Goal: Find specific page/section: Find specific page/section

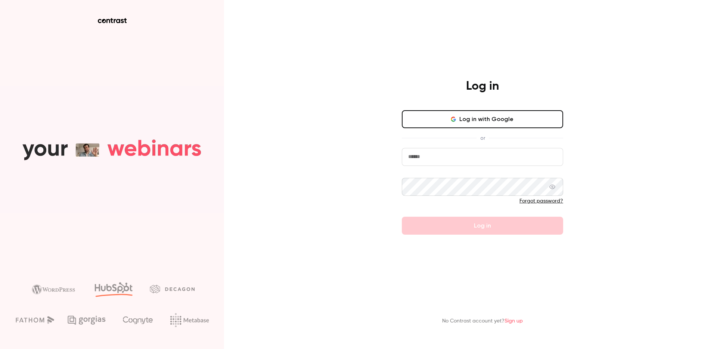
click at [464, 126] on button "Log in with Google" at bounding box center [482, 119] width 161 height 18
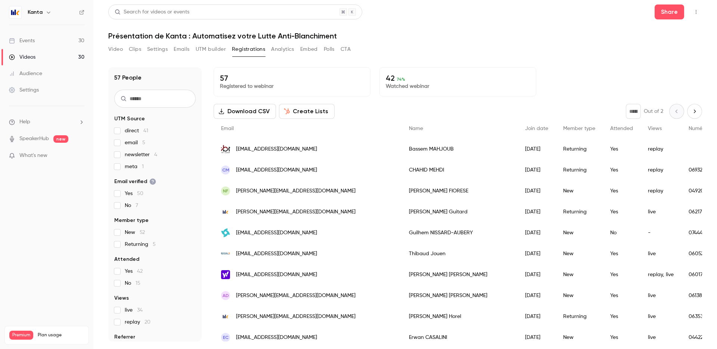
click at [62, 42] on link "Events 30" at bounding box center [46, 40] width 93 height 16
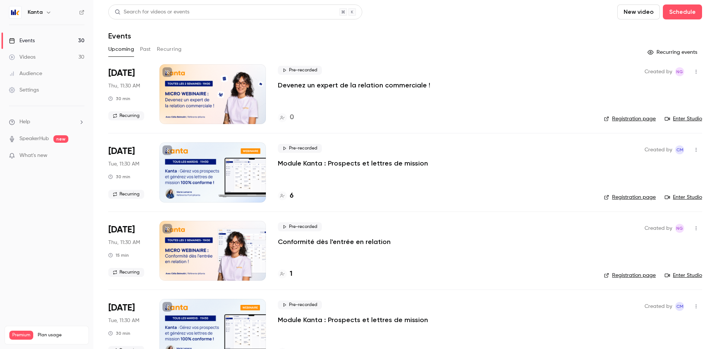
click at [164, 44] on button "Recurring" at bounding box center [169, 49] width 25 height 12
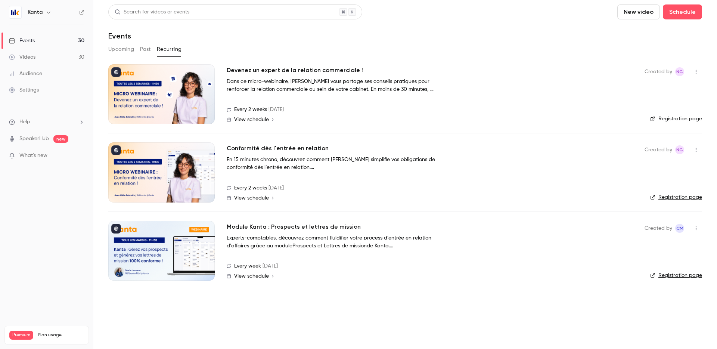
click at [184, 92] on div at bounding box center [161, 94] width 106 height 60
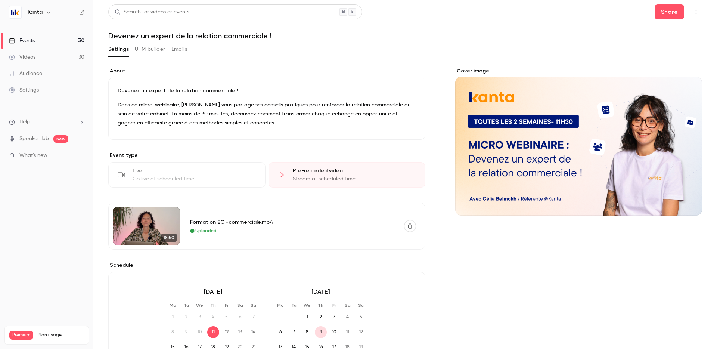
click at [155, 50] on button "UTM builder" at bounding box center [150, 49] width 30 height 12
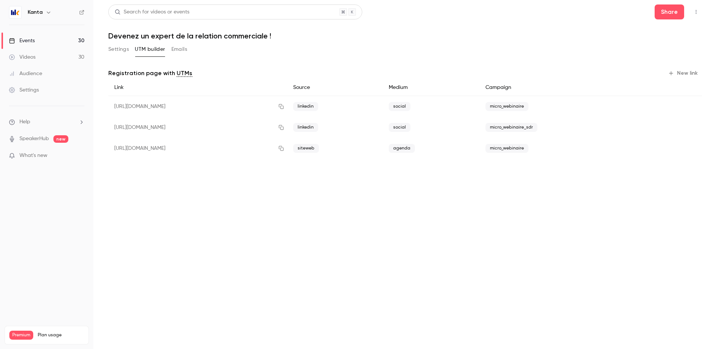
click at [117, 51] on button "Settings" at bounding box center [118, 49] width 21 height 12
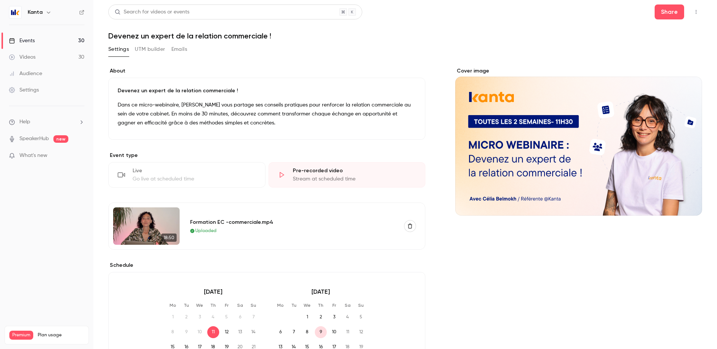
click at [69, 39] on link "Events 30" at bounding box center [46, 40] width 93 height 16
